Goal: Information Seeking & Learning: Learn about a topic

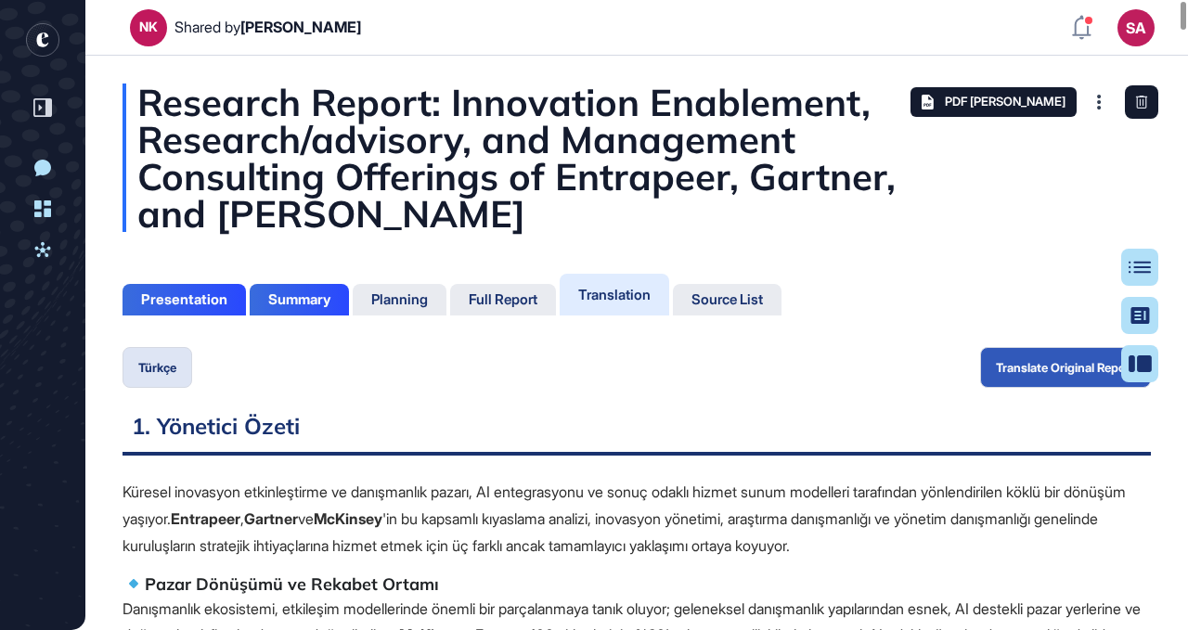
scroll to position [8, 1]
click at [37, 248] on icon at bounding box center [42, 249] width 16 height 15
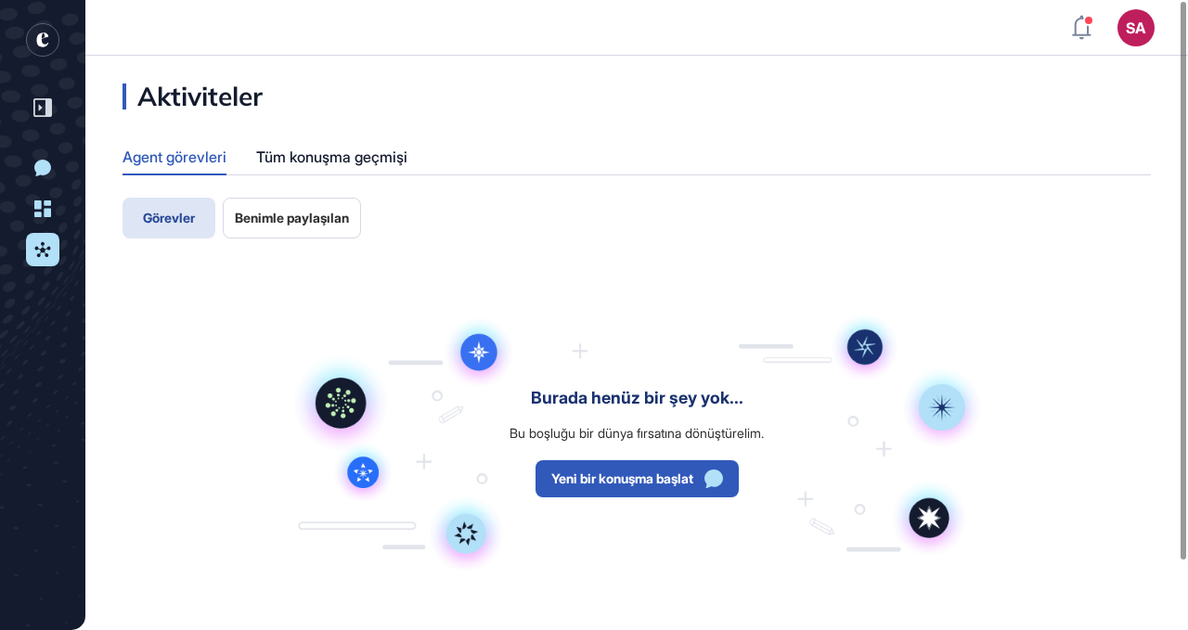
click at [289, 213] on span "Benimle paylaşılan" at bounding box center [292, 218] width 114 height 15
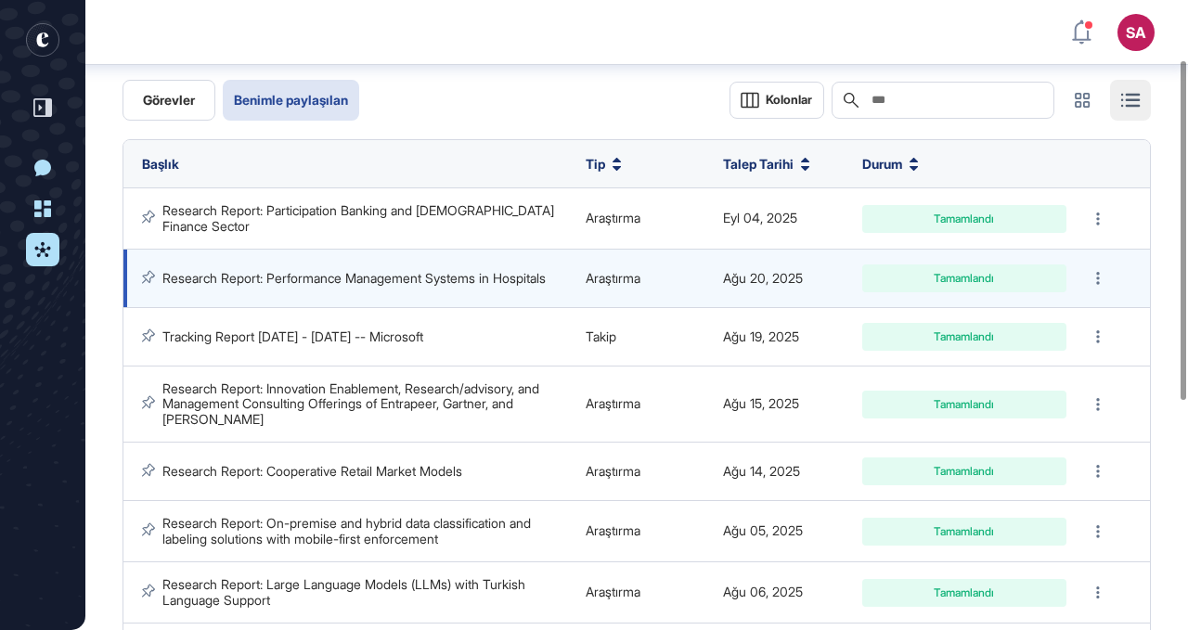
scroll to position [83, 0]
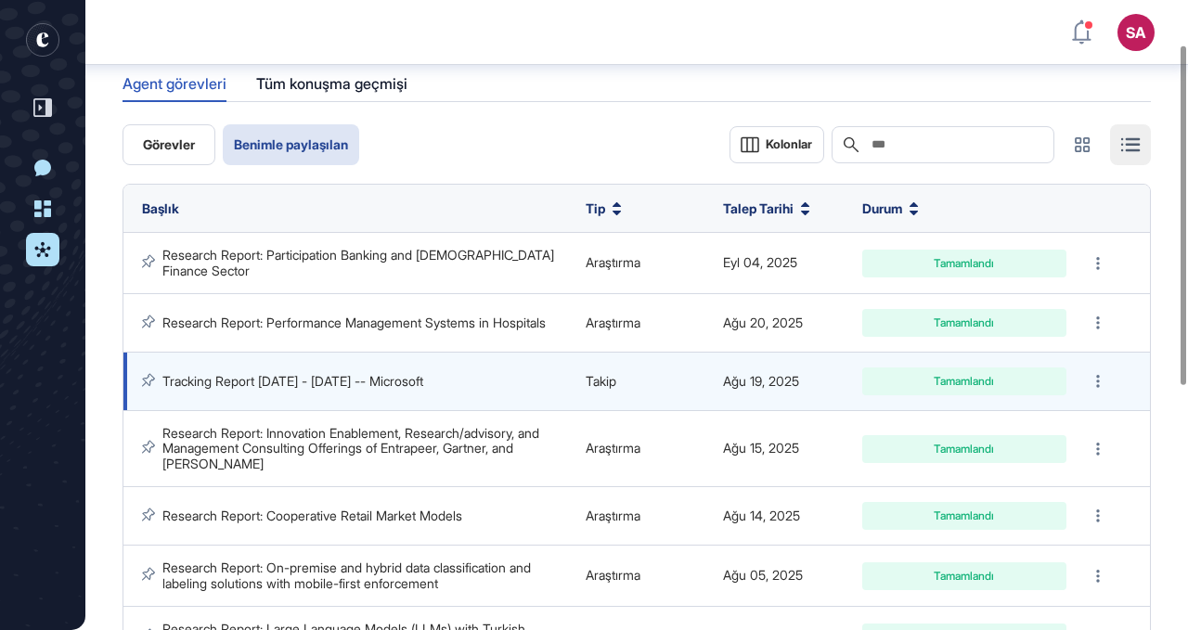
click at [333, 378] on link "Tracking Report [DATE] - [DATE] -- Microsoft" at bounding box center [292, 381] width 261 height 16
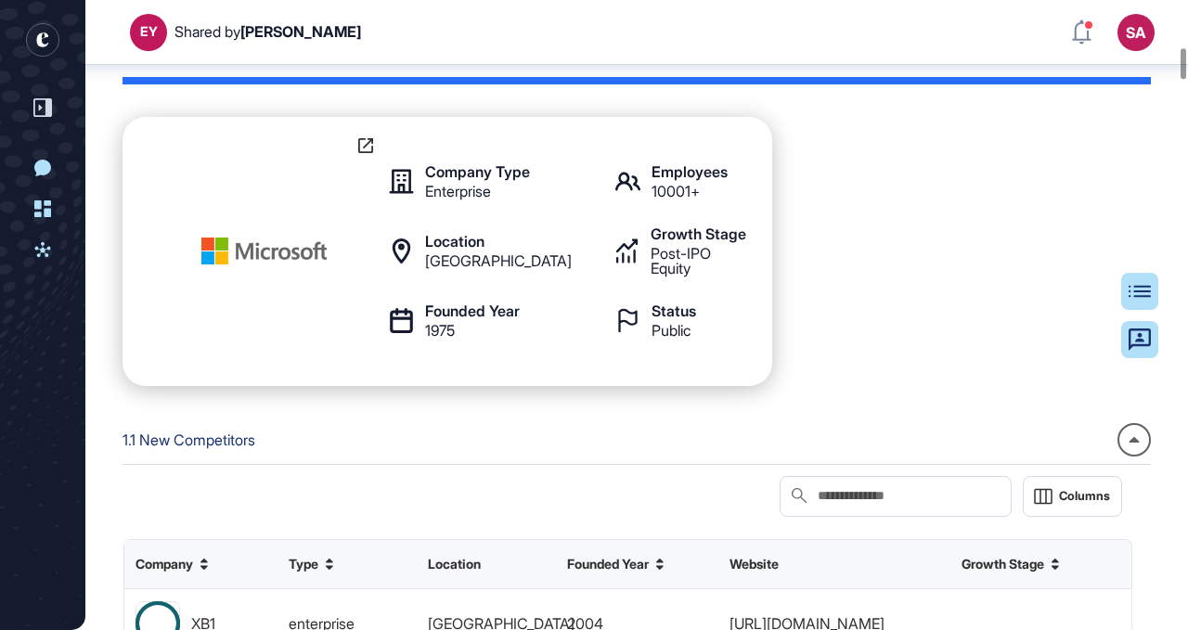
scroll to position [945, 0]
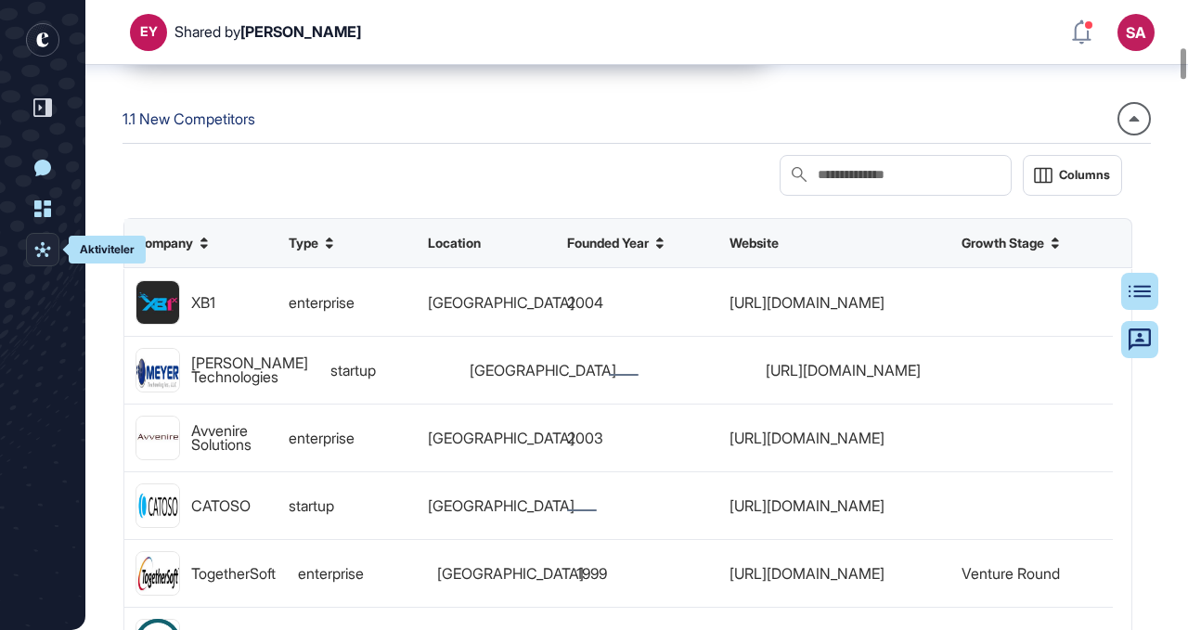
click at [42, 249] on icon at bounding box center [42, 249] width 16 height 15
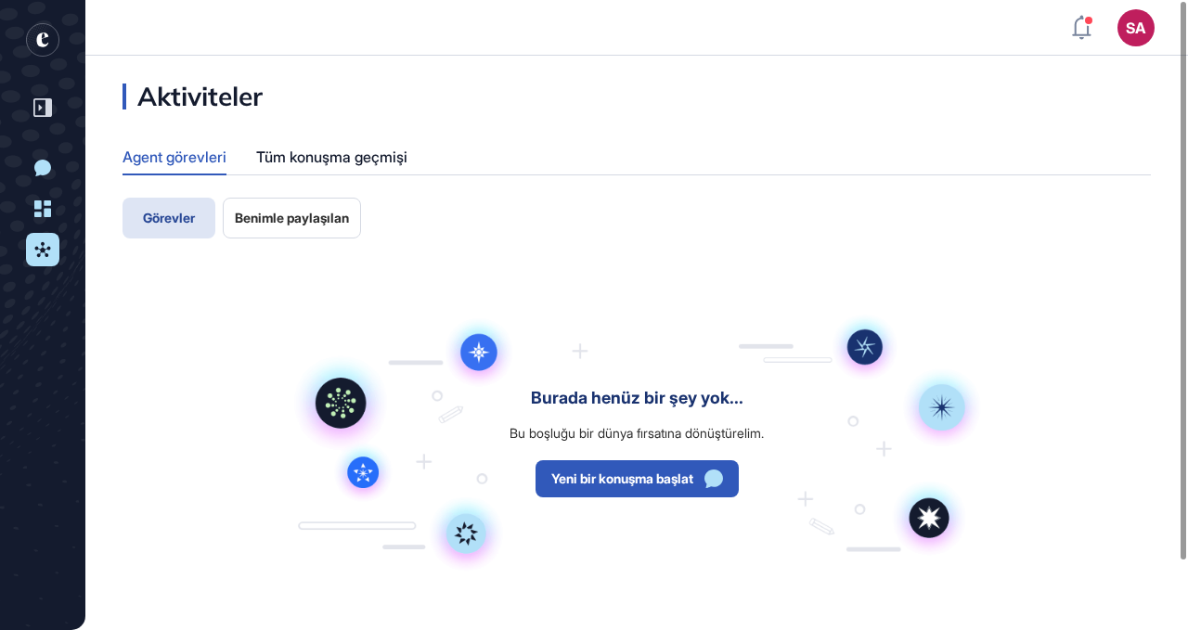
click at [289, 221] on span "Benimle paylaşılan" at bounding box center [292, 218] width 114 height 15
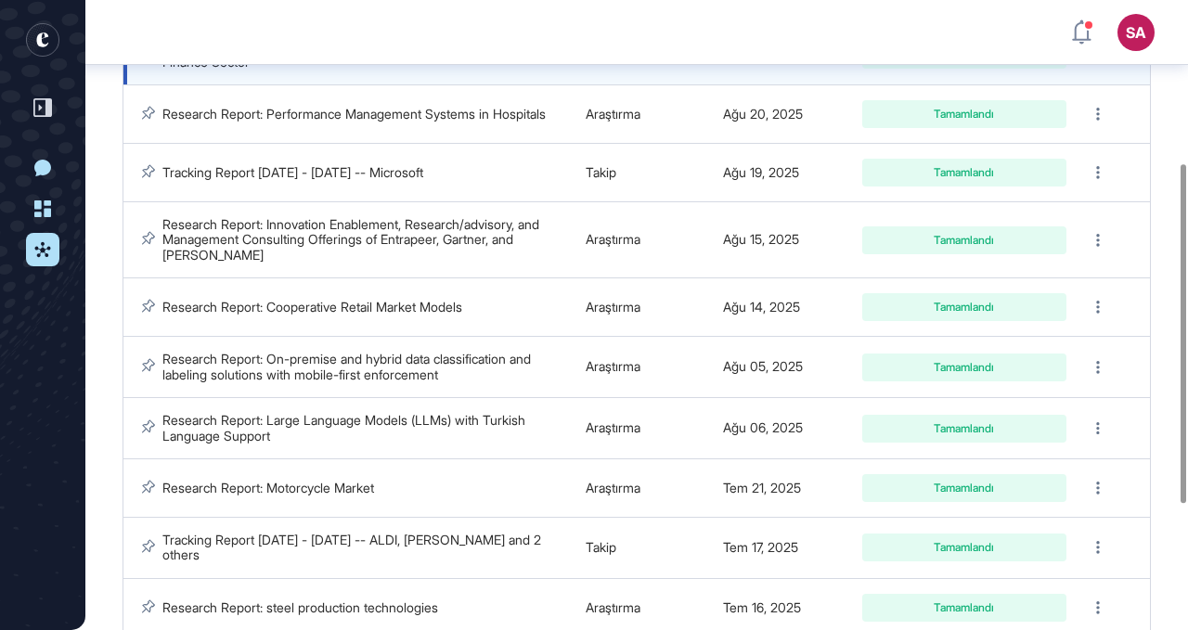
scroll to position [304, 0]
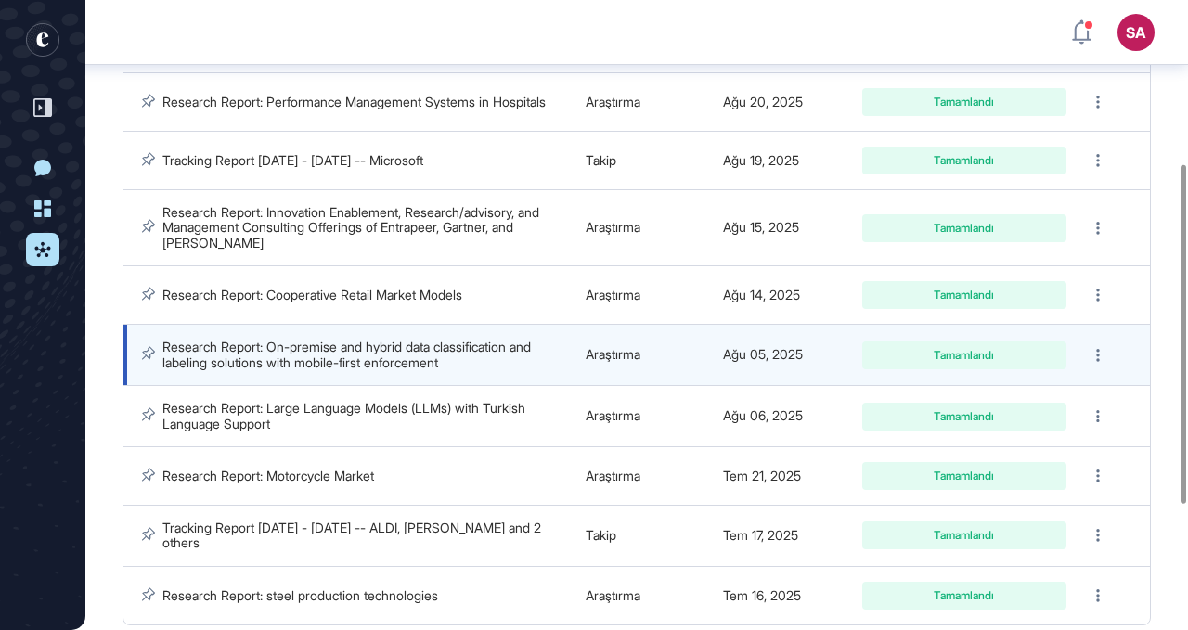
click at [393, 351] on link "Research Report: On-premise and hybrid data classification and labeling solutio…" at bounding box center [348, 354] width 372 height 31
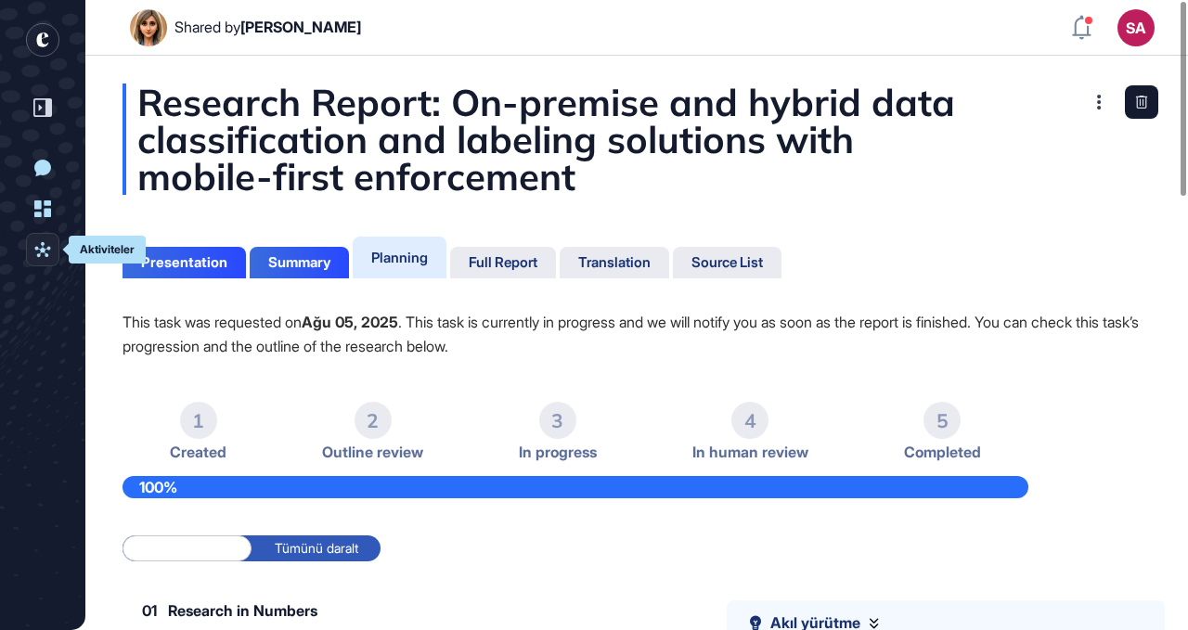
click at [45, 246] on icon at bounding box center [42, 249] width 17 height 17
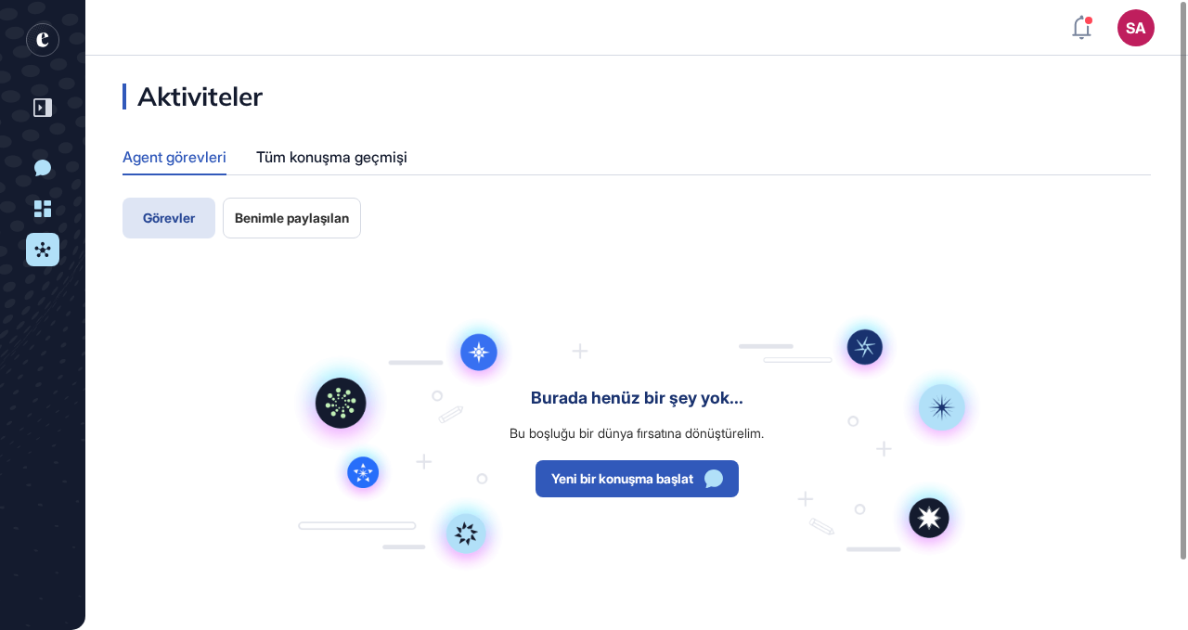
click at [305, 211] on span "Benimle paylaşılan" at bounding box center [292, 218] width 114 height 15
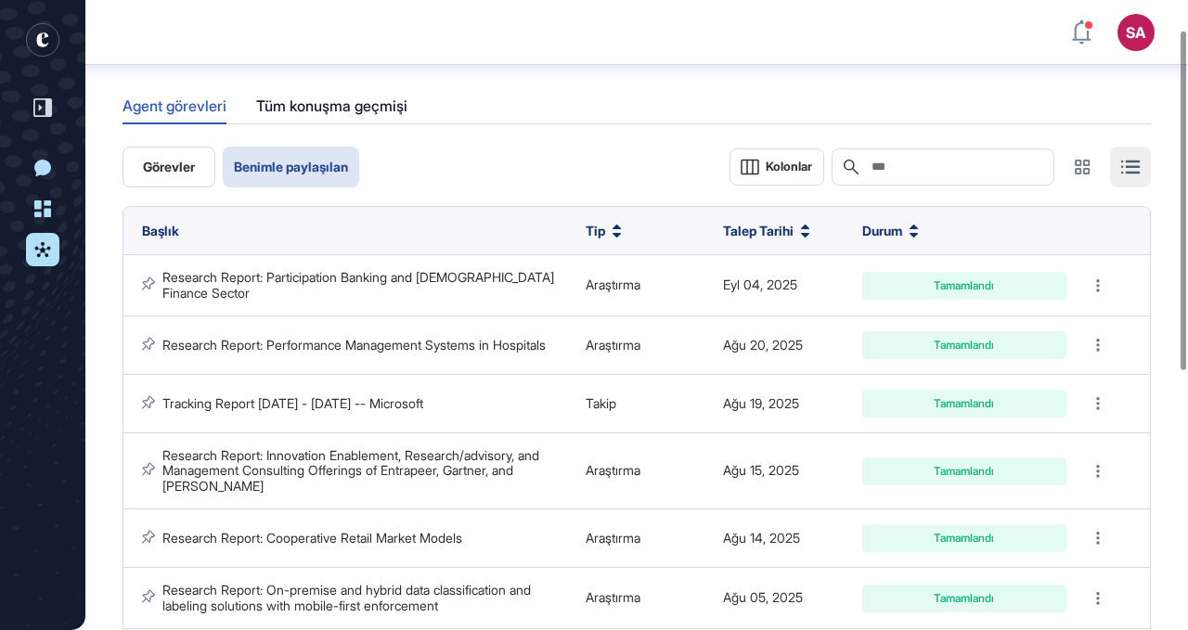
scroll to position [21, 0]
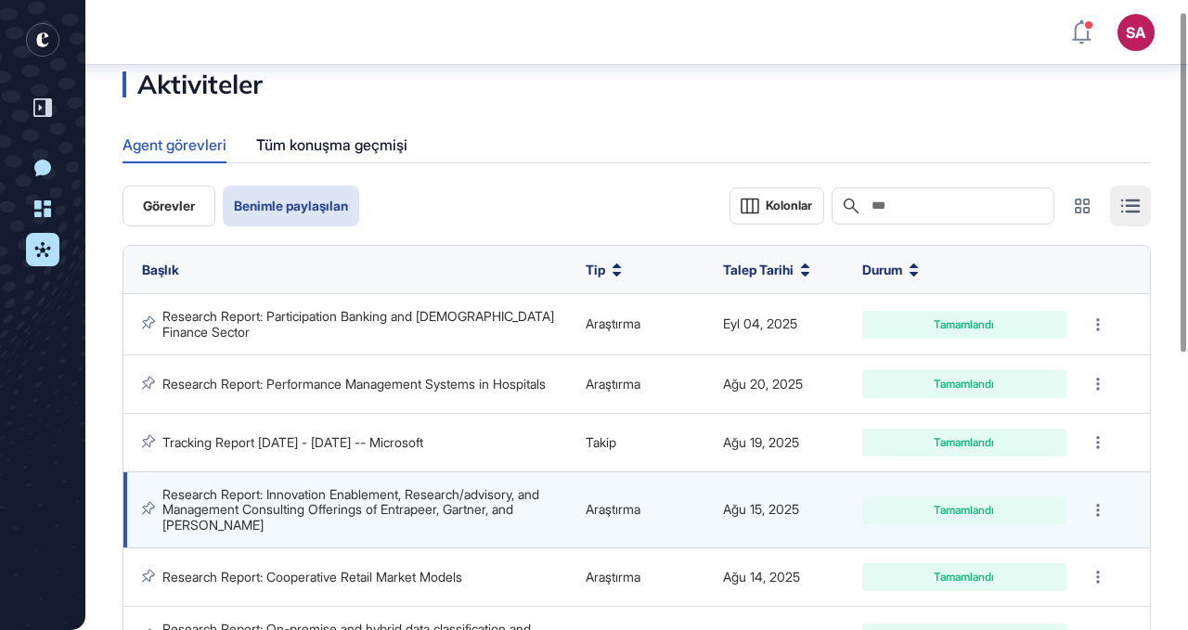
click at [390, 502] on link "Research Report: Innovation Enablement, Research/advisory, and Management Consu…" at bounding box center [352, 509] width 381 height 46
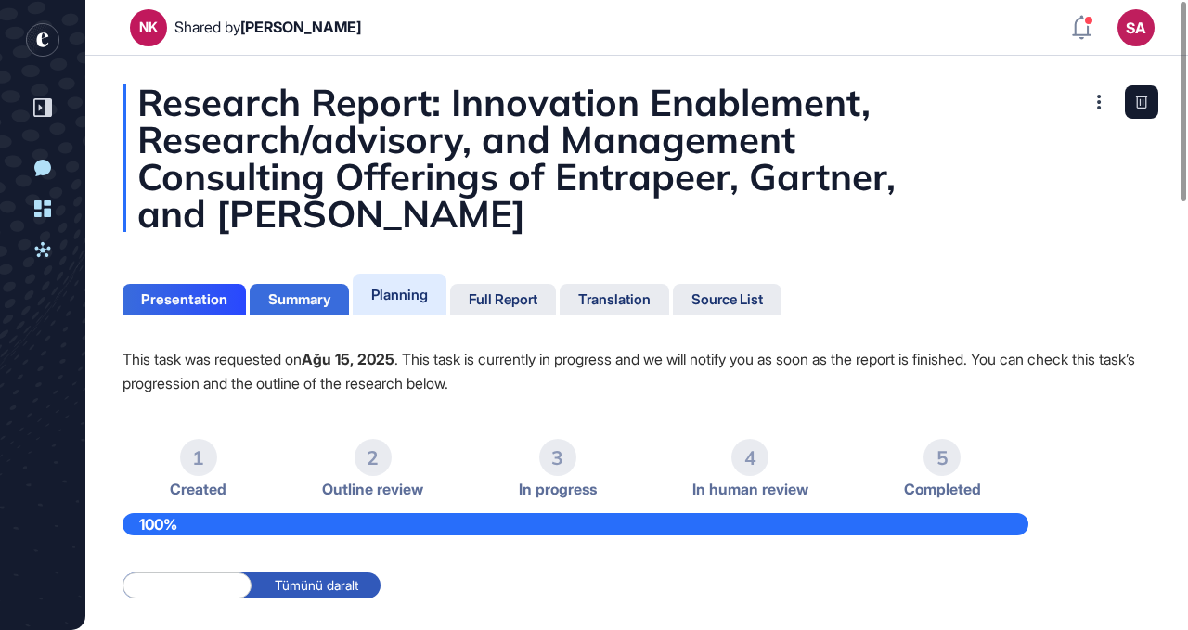
click at [273, 296] on div "Summary" at bounding box center [299, 299] width 62 height 17
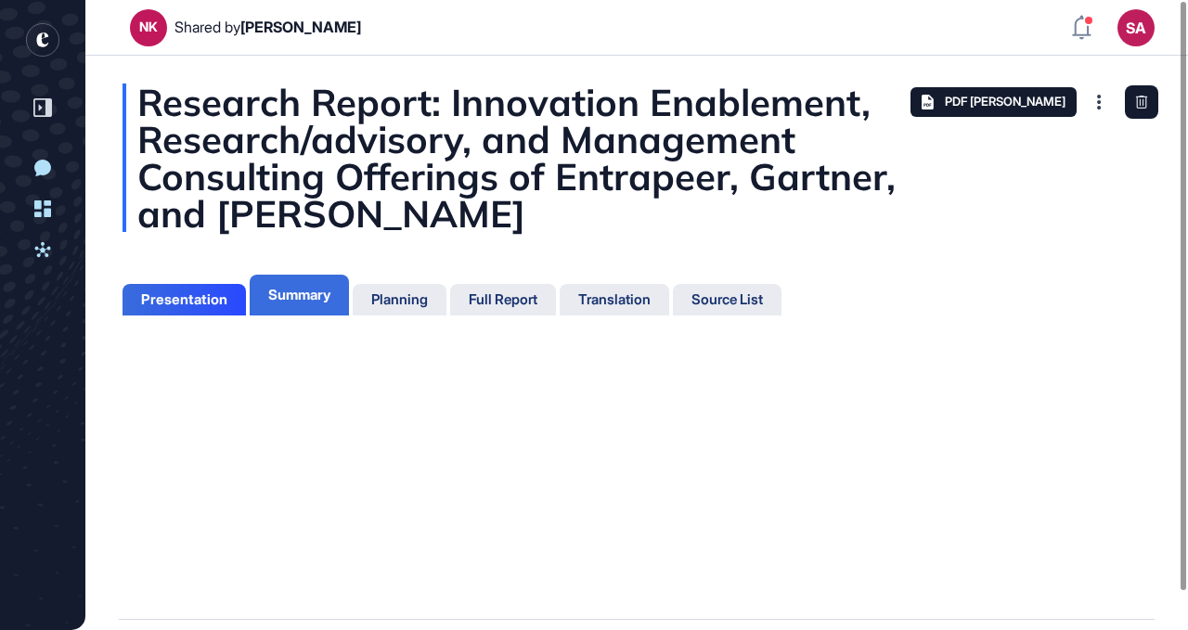
scroll to position [8, 1]
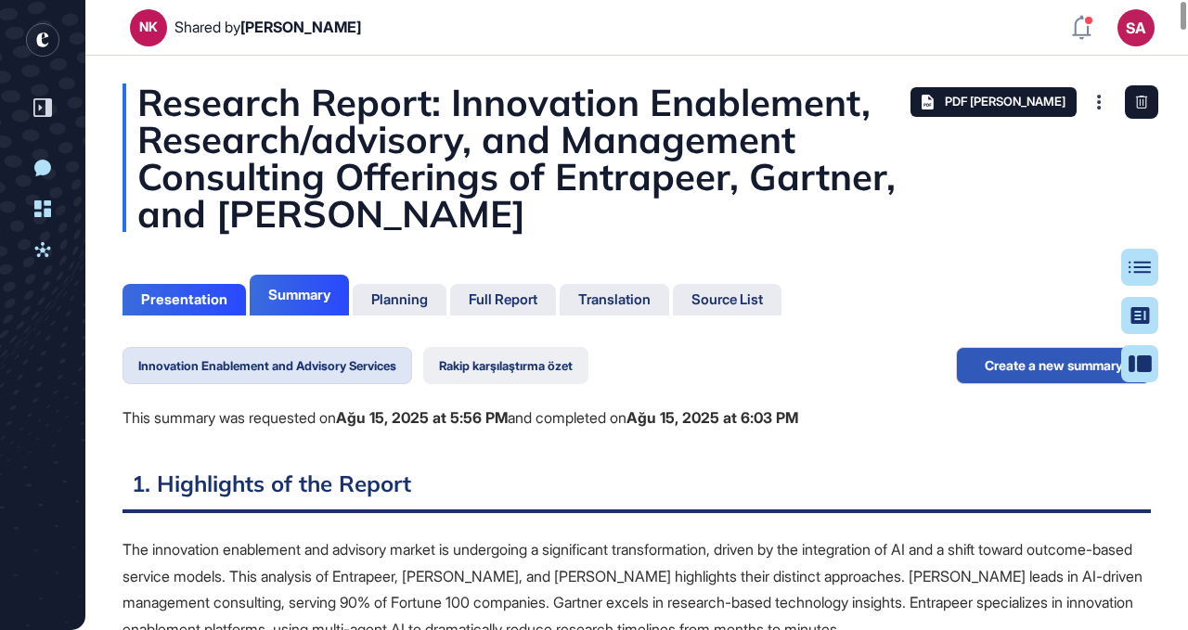
click at [528, 365] on button "Rakip karşılaştırma özet" at bounding box center [505, 365] width 165 height 37
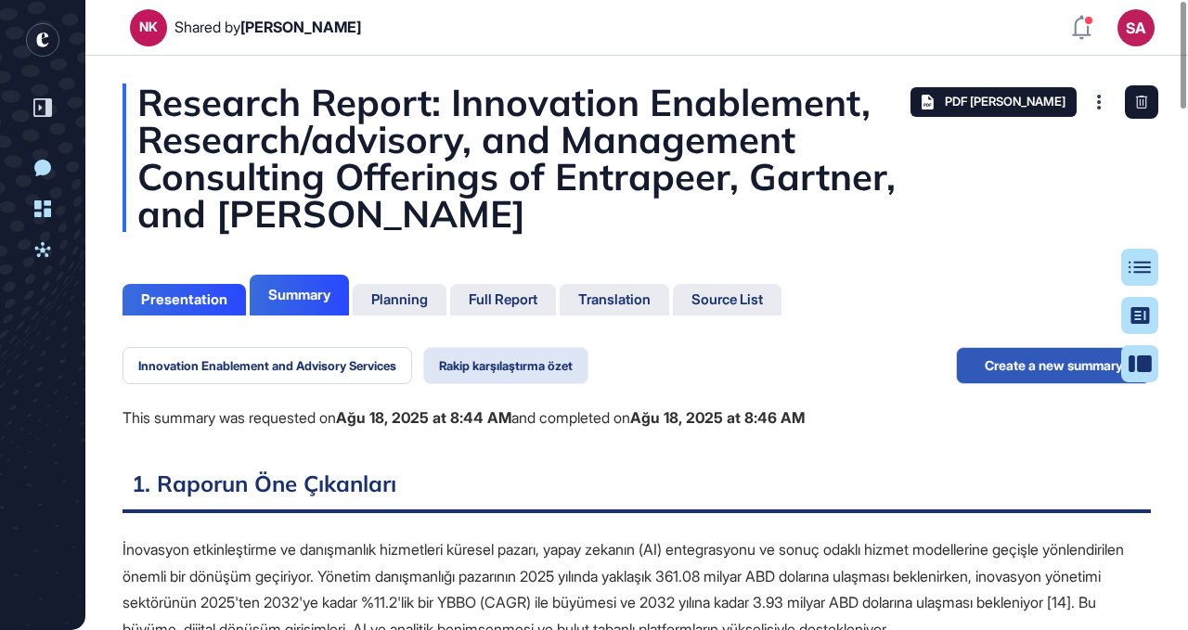
click at [545, 367] on button "Rakip karşılaştırma özet" at bounding box center [505, 365] width 165 height 37
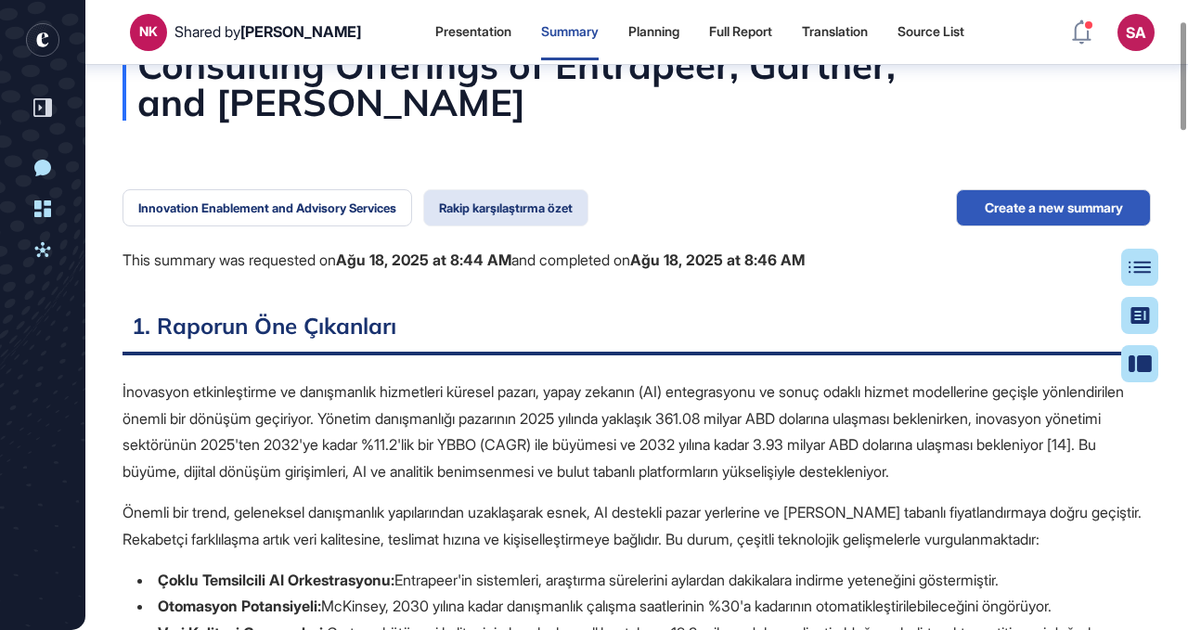
scroll to position [122, 0]
